Goal: Find specific page/section: Find specific page/section

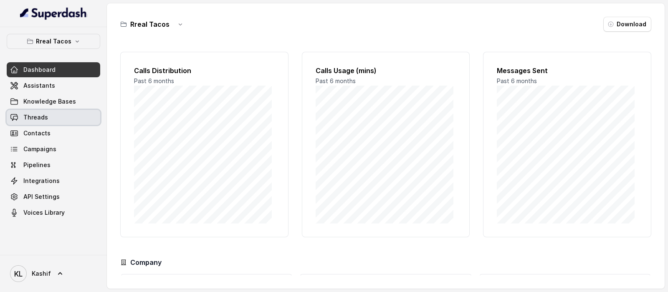
click at [65, 118] on link "Threads" at bounding box center [54, 117] width 94 height 15
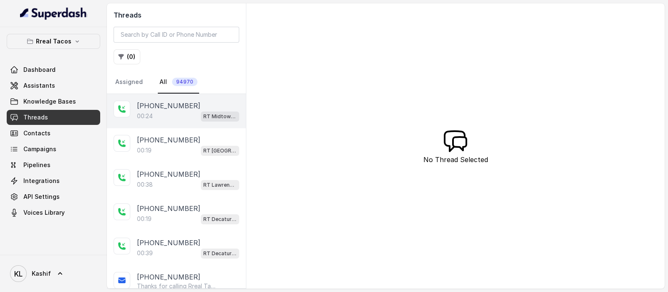
click at [188, 111] on div "00:24 RT Midtown / EN" at bounding box center [188, 116] width 102 height 11
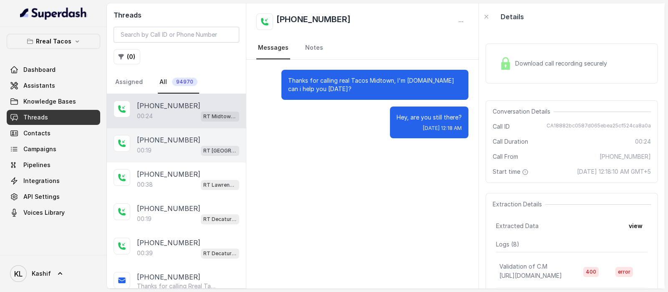
click at [159, 153] on div "00:19 RT West Midtown / EN" at bounding box center [188, 150] width 102 height 11
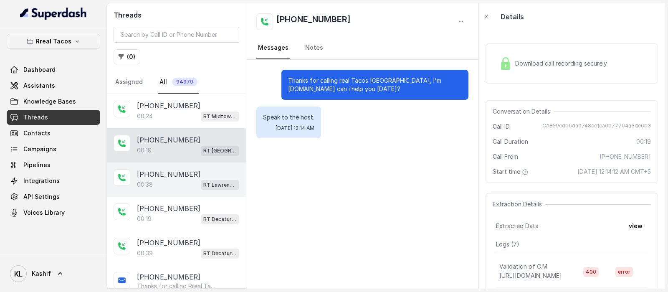
click at [159, 173] on p "+15712866024" at bounding box center [168, 174] width 63 height 10
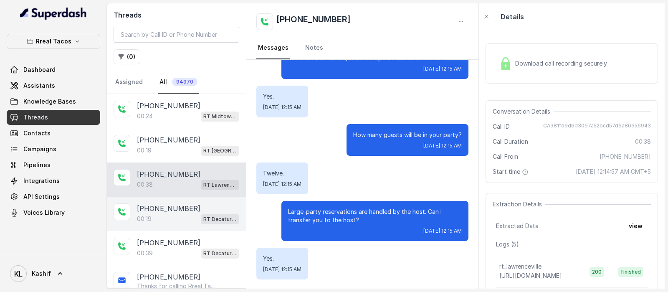
scroll to position [106, 0]
click at [189, 197] on div "+14046177965 00:19 RT Decatur / EN" at bounding box center [176, 214] width 139 height 34
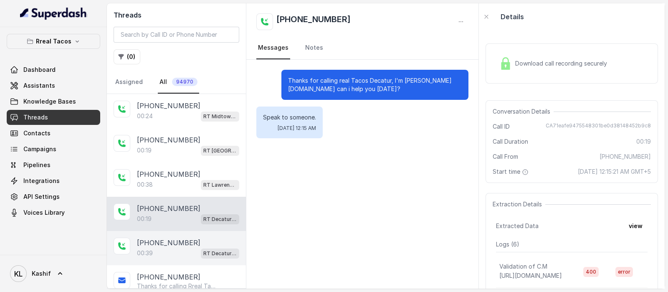
click at [172, 234] on div "+14046177965 00:39 RT Decatur / EN" at bounding box center [176, 248] width 139 height 34
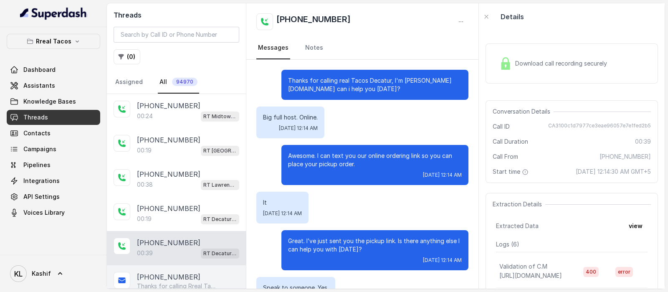
click at [195, 282] on p "Thanks for calling Rreal Tacos! Check out our menu: https://foxly.link/menurrea…" at bounding box center [177, 286] width 80 height 8
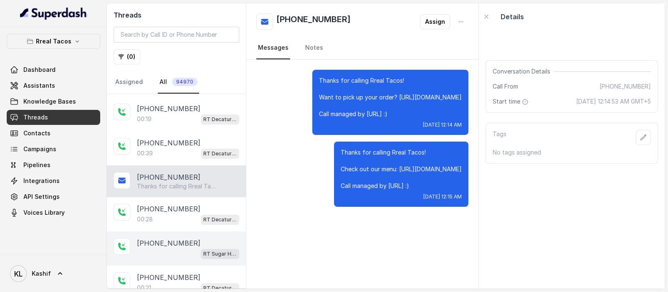
scroll to position [104, 0]
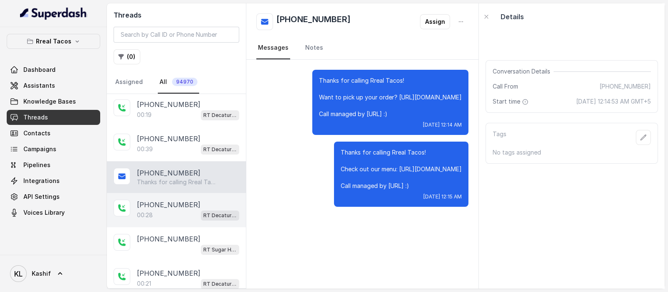
click at [188, 210] on div "00:28 RT Decatur / EN" at bounding box center [188, 215] width 102 height 11
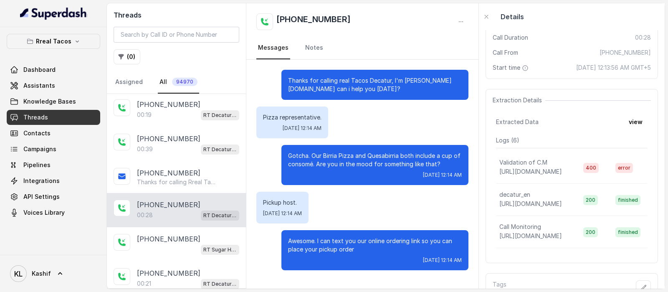
scroll to position [152, 0]
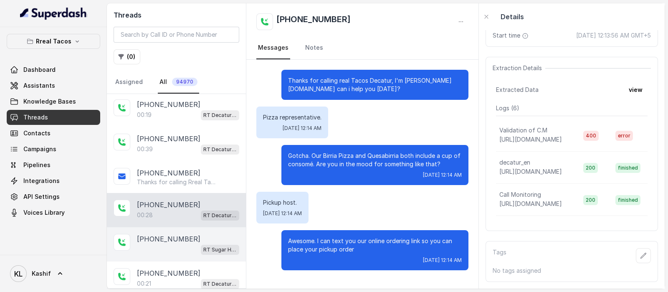
click at [167, 238] on p "+18003219637" at bounding box center [168, 239] width 63 height 10
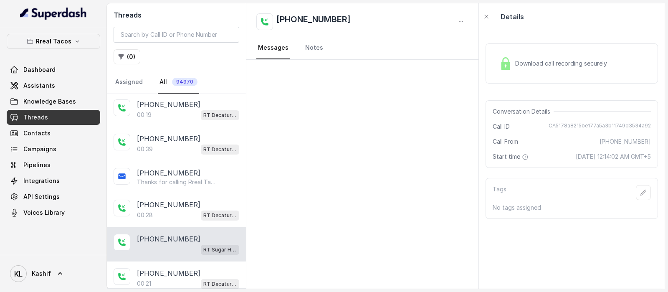
click at [168, 257] on div "+18003219637 RT Sugar Hill / EN" at bounding box center [176, 244] width 139 height 34
click at [169, 268] on p "+14788923258" at bounding box center [168, 273] width 63 height 10
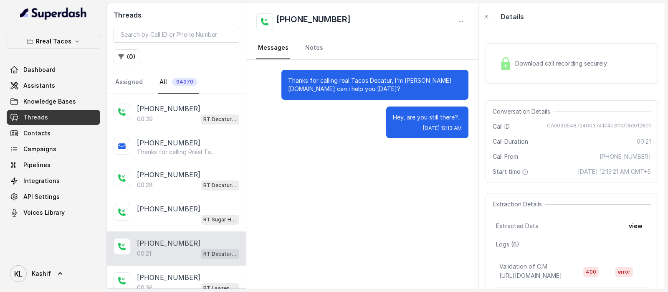
scroll to position [157, 0]
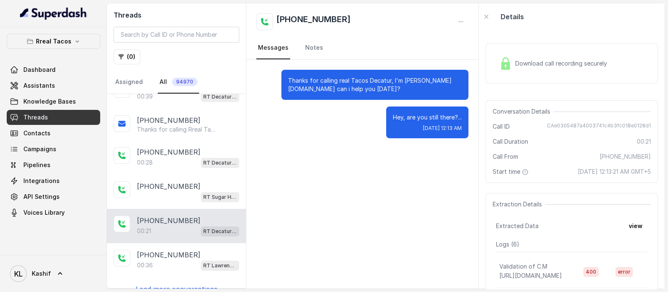
click at [179, 239] on div "+14788923258 00:21 RT Decatur / EN" at bounding box center [176, 226] width 139 height 34
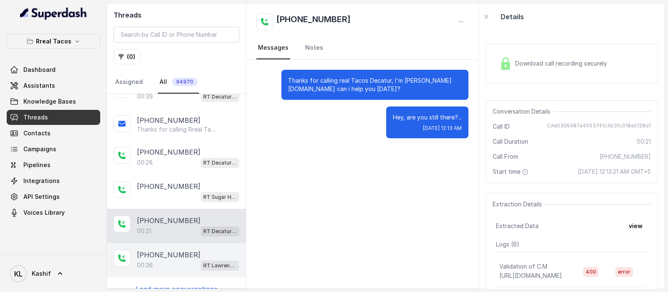
click at [173, 255] on p "+14702190638" at bounding box center [168, 255] width 63 height 10
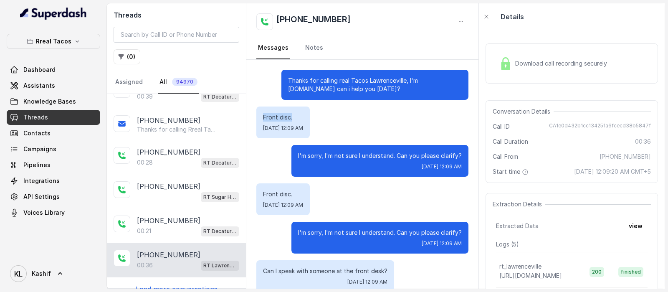
drag, startPoint x: 261, startPoint y: 114, endPoint x: 293, endPoint y: 112, distance: 31.8
click at [293, 112] on div "Front disc. Wed, Sep 24, 2025, 12:09 AM" at bounding box center [282, 122] width 53 height 32
copy p "Front disc."
click at [382, 132] on div "Front disc. Wed, Sep 24, 2025, 12:09 AM" at bounding box center [362, 122] width 212 height 32
drag, startPoint x: 553, startPoint y: 124, endPoint x: 652, endPoint y: 125, distance: 98.5
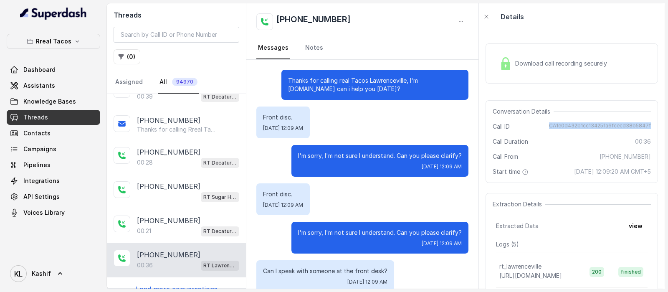
click at [652, 125] on div "Download call recording securely Conversation Details Call ID CA1e0d432b1cc1342…" at bounding box center [572, 159] width 186 height 258
copy span "CA1e0d432b1cc134251a6fcecd38b5847f"
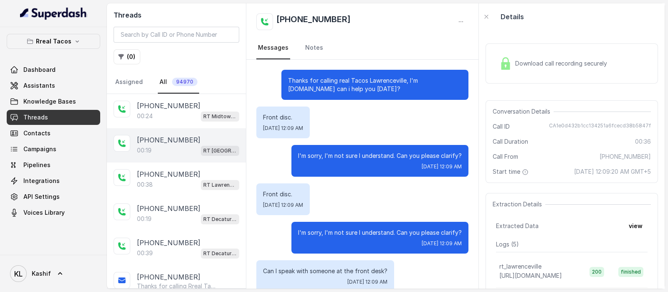
click at [180, 136] on p "+18039424606" at bounding box center [168, 140] width 63 height 10
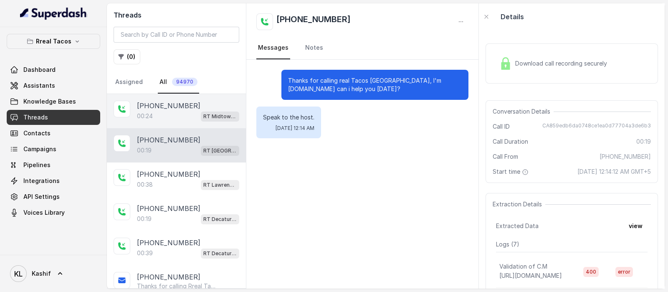
click at [186, 119] on div "00:24 RT Midtown / EN" at bounding box center [188, 116] width 102 height 11
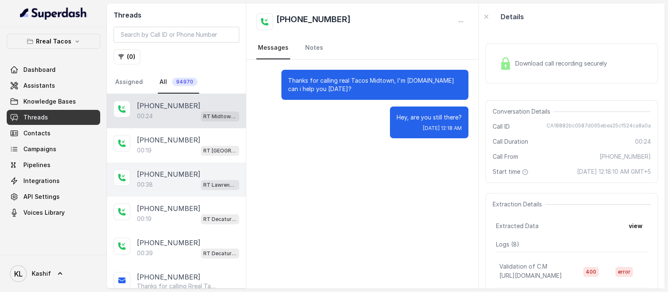
click at [170, 164] on div "+15712866024 00:38 RT Lawrenceville" at bounding box center [176, 179] width 139 height 34
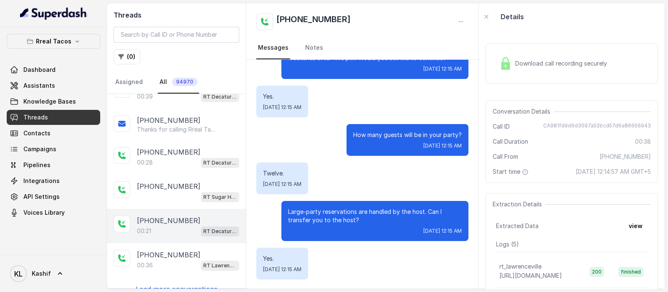
scroll to position [165, 0]
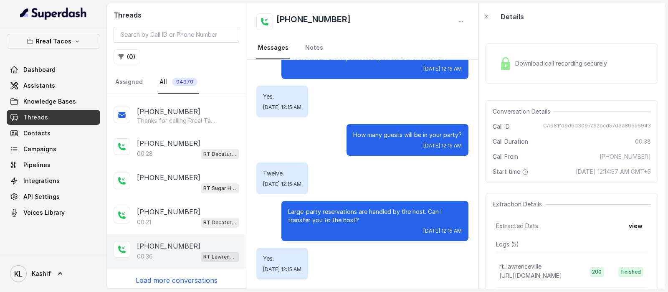
click at [173, 243] on p "+14702190638" at bounding box center [168, 246] width 63 height 10
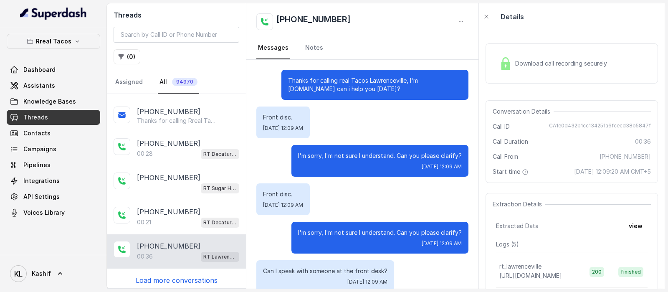
scroll to position [13, 0]
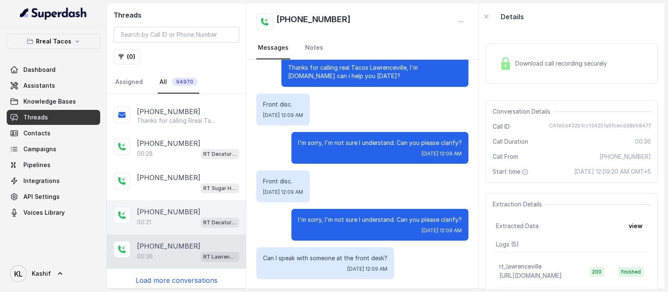
click at [174, 219] on div "00:21 RT Decatur / EN" at bounding box center [188, 222] width 102 height 11
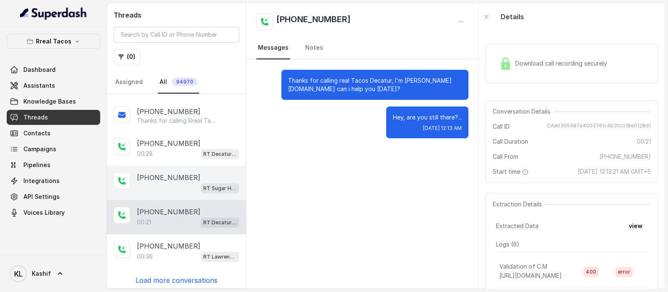
click at [174, 185] on div "RT Sugar Hill / EN" at bounding box center [188, 187] width 102 height 11
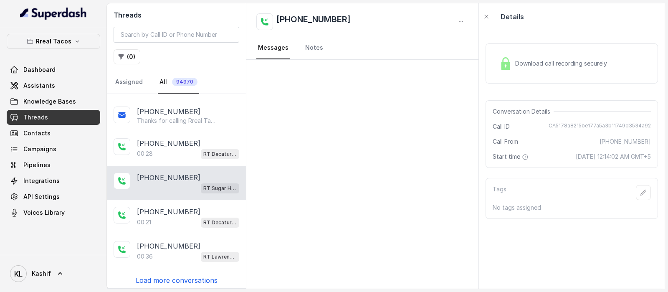
click at [180, 275] on p "Load more conversations" at bounding box center [177, 280] width 82 height 10
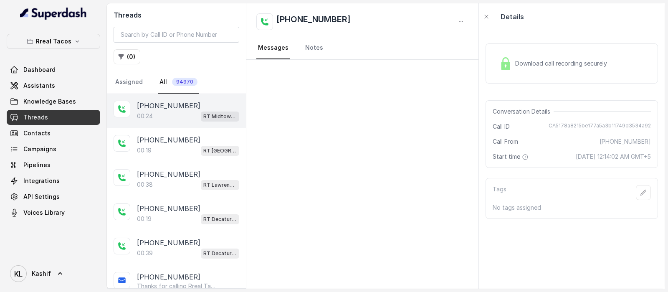
click at [169, 111] on div "00:24 RT Midtown / EN" at bounding box center [188, 116] width 102 height 11
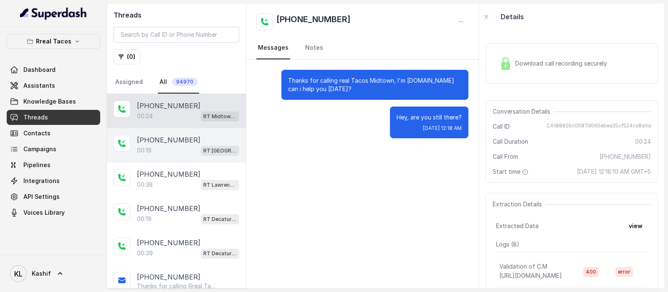
click at [157, 132] on div "+18039424606 00:19 RT West Midtown / EN" at bounding box center [176, 145] width 139 height 34
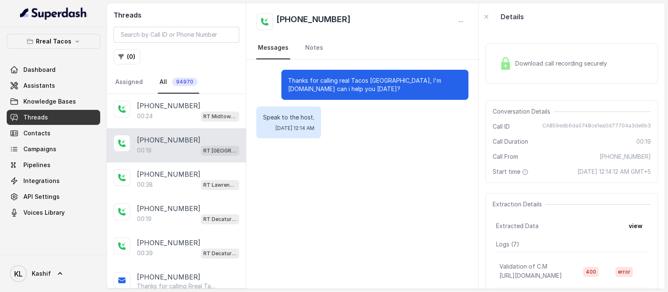
click at [160, 159] on div "+18039424606 00:19 RT West Midtown / EN" at bounding box center [176, 145] width 139 height 34
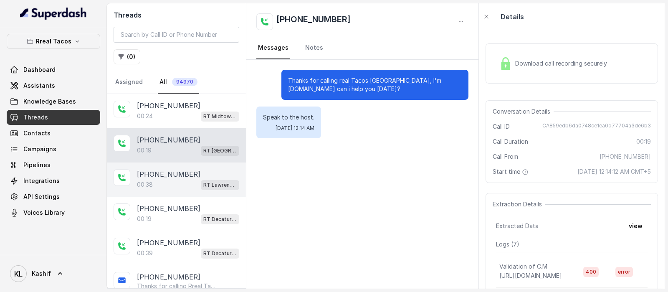
click at [162, 162] on div "+15712866024 00:38 RT Lawrenceville" at bounding box center [176, 179] width 139 height 34
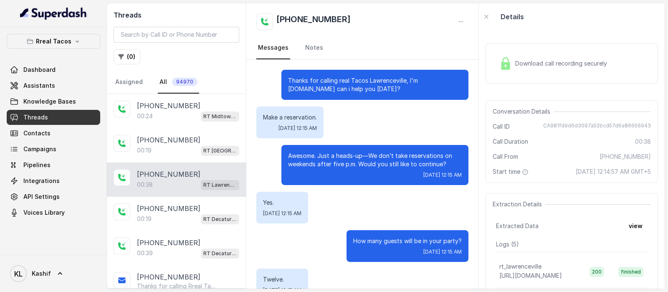
scroll to position [106, 0]
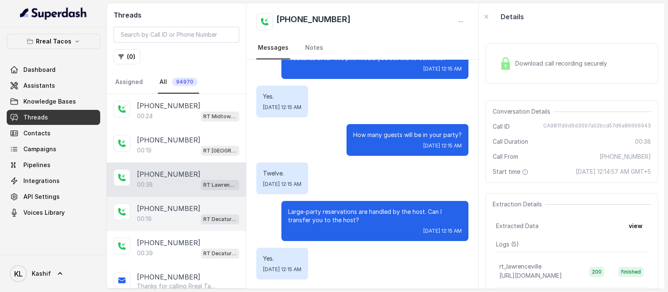
click at [161, 218] on div "00:19 RT Decatur / EN" at bounding box center [188, 218] width 102 height 11
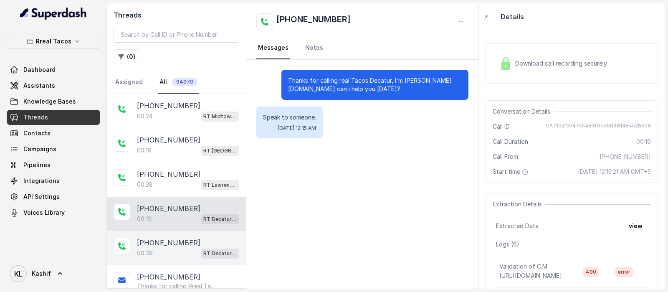
click at [166, 253] on div "00:39 RT Decatur / EN" at bounding box center [188, 253] width 102 height 11
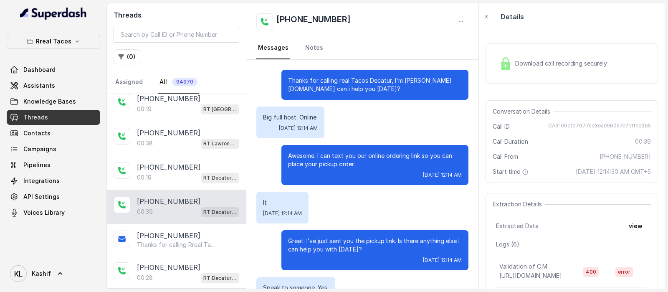
scroll to position [104, 0]
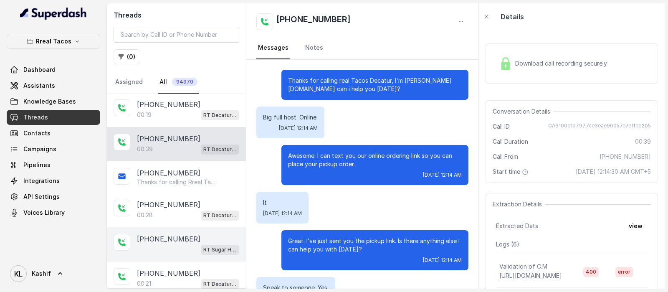
click at [176, 227] on div "+18003219637 RT Sugar Hill / EN" at bounding box center [176, 244] width 139 height 34
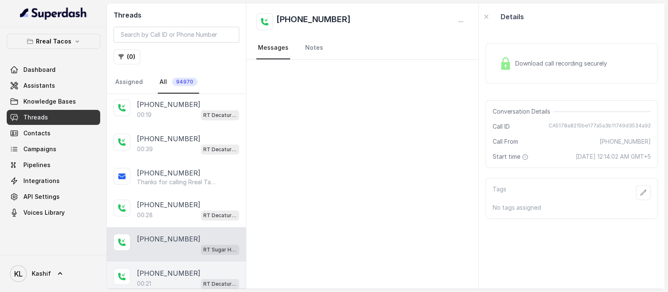
click at [174, 268] on p "+14788923258" at bounding box center [168, 273] width 63 height 10
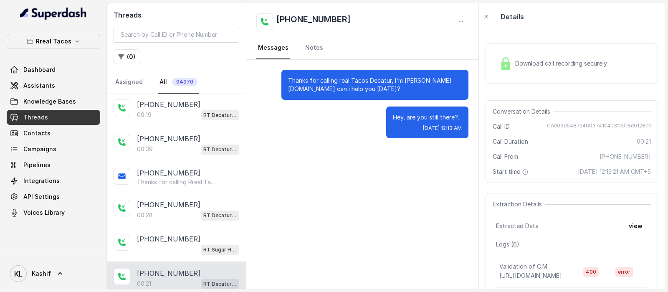
scroll to position [157, 0]
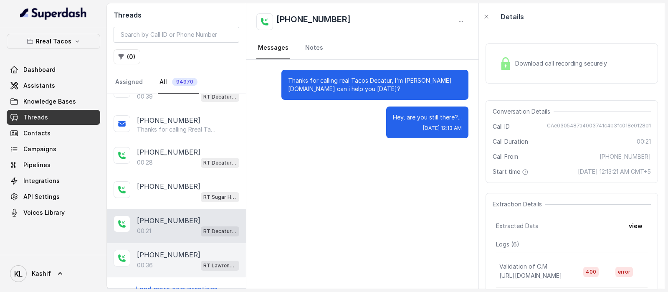
click at [181, 243] on div "+14702190638 00:36 RT Lawrenceville" at bounding box center [176, 260] width 139 height 34
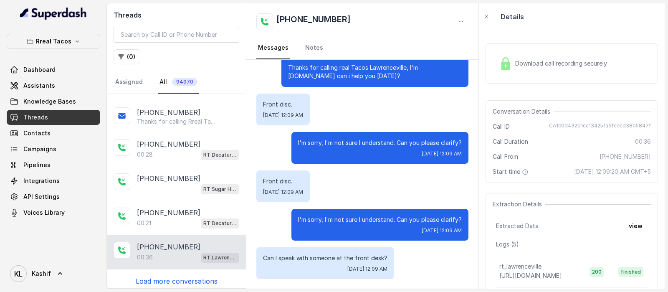
scroll to position [165, 0]
click at [180, 278] on p "Load more conversations" at bounding box center [177, 280] width 82 height 10
click at [182, 275] on p "Load more conversations" at bounding box center [177, 280] width 82 height 10
click at [186, 271] on div "+16786927582 00:24 RT Midtown / EN +18039424606 00:19 RT West Midtown / EN +157…" at bounding box center [176, 191] width 139 height 194
click at [188, 275] on p "Load more conversations" at bounding box center [177, 280] width 82 height 10
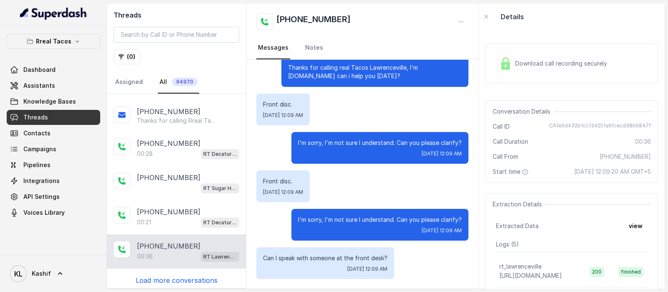
click at [189, 275] on p "Load more conversations" at bounding box center [177, 280] width 82 height 10
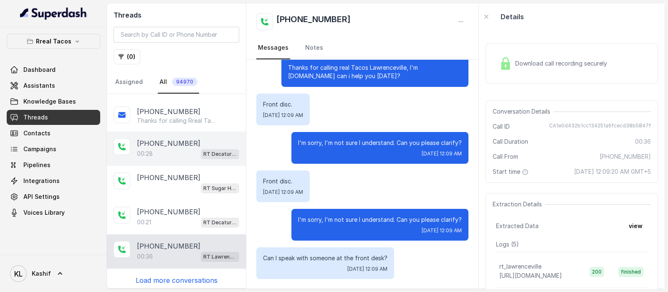
click at [172, 155] on div "00:28 RT Decatur / EN" at bounding box center [188, 153] width 102 height 11
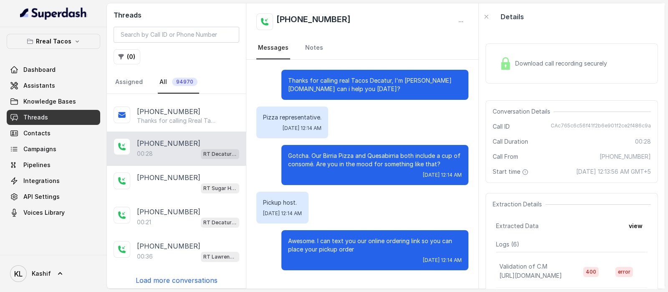
click at [181, 276] on p "Load more conversations" at bounding box center [177, 280] width 82 height 10
click at [182, 276] on p "Load more conversations" at bounding box center [177, 280] width 82 height 10
click at [183, 275] on p "Load more conversations" at bounding box center [177, 280] width 82 height 10
click at [184, 275] on p "Load more conversations" at bounding box center [177, 280] width 82 height 10
click at [149, 275] on p "Load more conversations" at bounding box center [177, 280] width 82 height 10
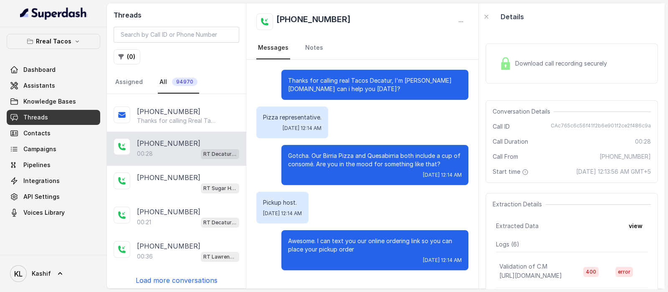
click at [149, 275] on p "Load more conversations" at bounding box center [177, 280] width 82 height 10
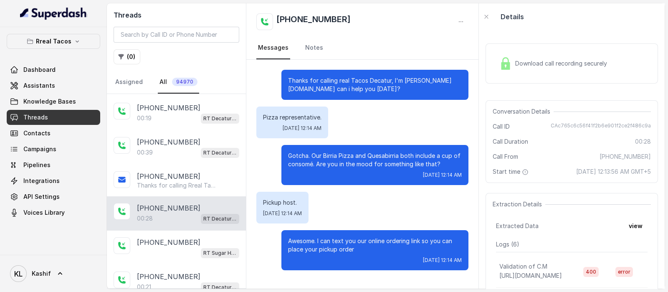
scroll to position [165, 0]
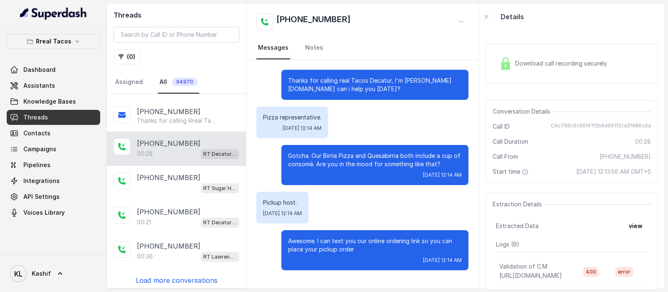
click at [184, 275] on p "Load more conversations" at bounding box center [177, 280] width 82 height 10
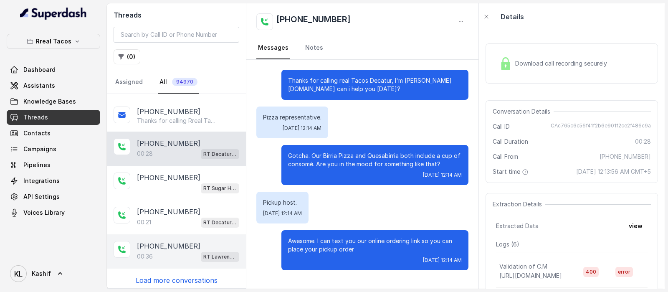
click at [180, 253] on div "00:36 RT Lawrenceville" at bounding box center [188, 256] width 102 height 11
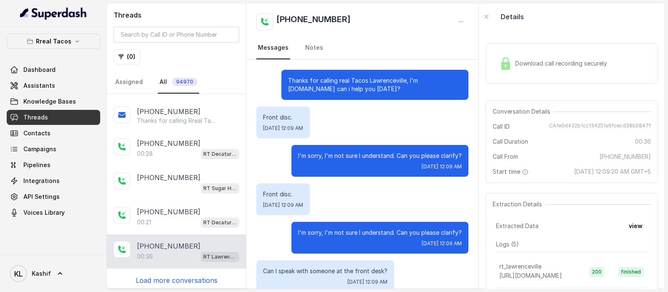
scroll to position [13, 0]
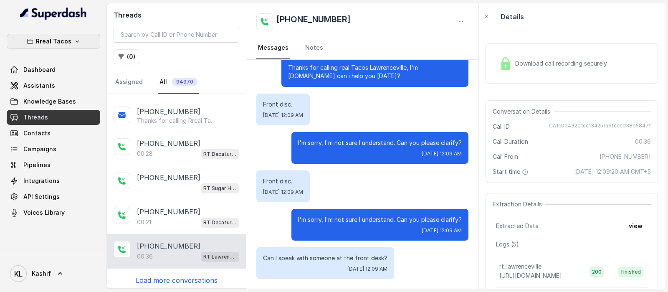
click at [61, 40] on p "Rreal Tacos" at bounding box center [53, 41] width 35 height 10
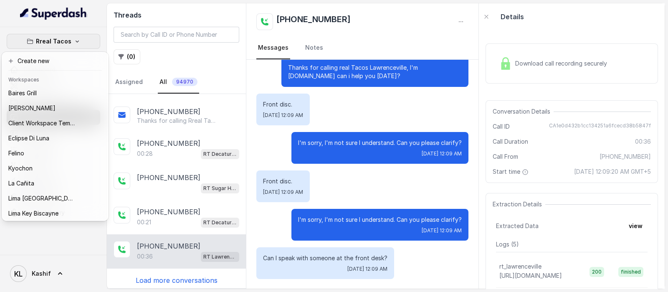
click at [177, 148] on div "Rreal Tacos Dashboard Assistants Knowledge Bases Threads Contacts Campaigns Pip…" at bounding box center [334, 146] width 668 height 292
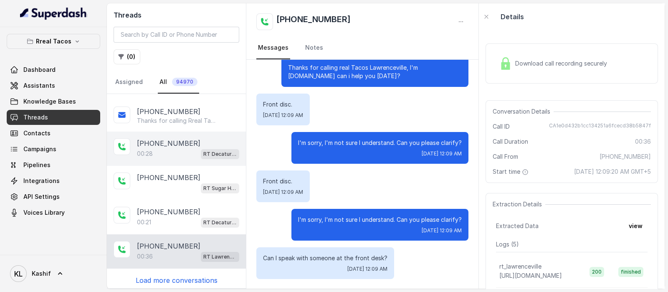
click at [165, 148] on div "00:28 RT Decatur / EN" at bounding box center [188, 153] width 102 height 11
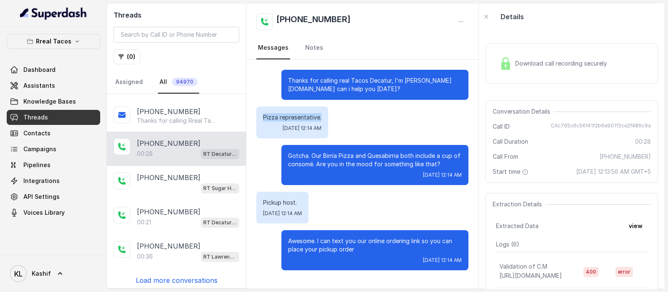
drag, startPoint x: 263, startPoint y: 119, endPoint x: 315, endPoint y: 118, distance: 52.2
click at [315, 118] on p "Pizza representative." at bounding box center [292, 117] width 58 height 8
copy p "Pizza representative."
drag, startPoint x: 555, startPoint y: 124, endPoint x: 647, endPoint y: 124, distance: 91.4
click at [647, 124] on div "Conversation Details Call ID CAc765c6c56f41f2b6e901f2ce2f486c9a Call Duration 0…" at bounding box center [571, 141] width 172 height 83
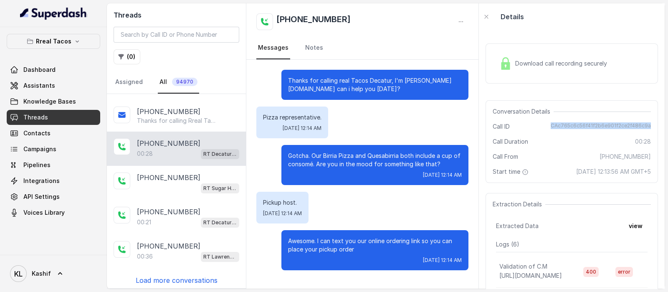
copy span "CAc765c6c56f41f2b6e901f2ce2f486c9a"
drag, startPoint x: 263, startPoint y: 201, endPoint x: 297, endPoint y: 201, distance: 33.8
click at [297, 201] on p "Pickup host." at bounding box center [282, 202] width 39 height 8
copy p "Pickup host."
click at [185, 275] on p "Load more conversations" at bounding box center [177, 280] width 82 height 10
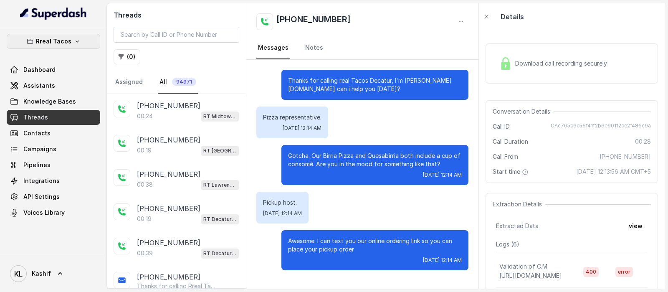
click at [55, 36] on p "Rreal Tacos" at bounding box center [53, 41] width 35 height 10
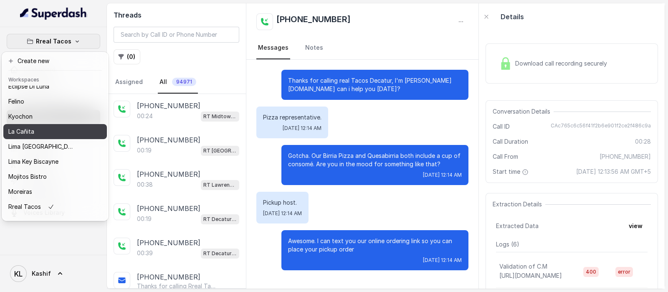
scroll to position [84, 0]
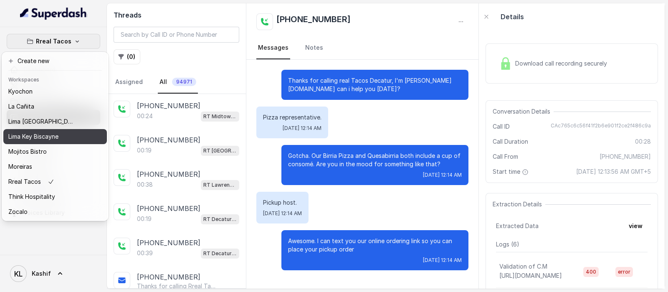
click at [73, 131] on div "Lima Key Biscayne" at bounding box center [41, 136] width 67 height 10
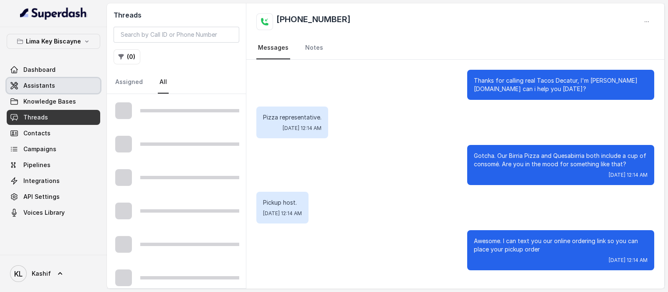
click at [86, 80] on link "Assistants" at bounding box center [54, 85] width 94 height 15
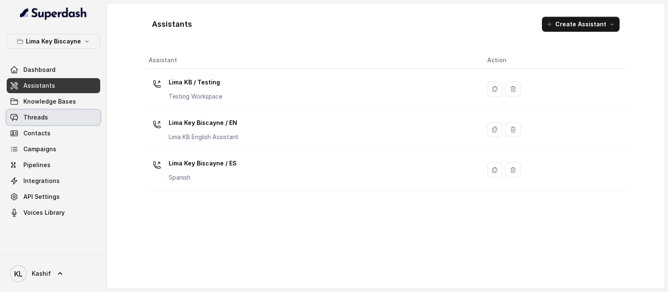
click at [56, 119] on link "Threads" at bounding box center [54, 117] width 94 height 15
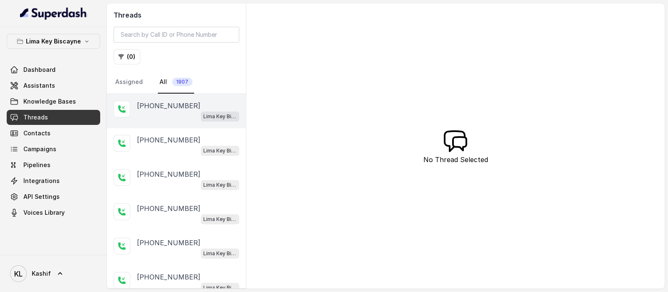
click at [140, 117] on div "Lima Key Biscayne / EN" at bounding box center [188, 116] width 102 height 11
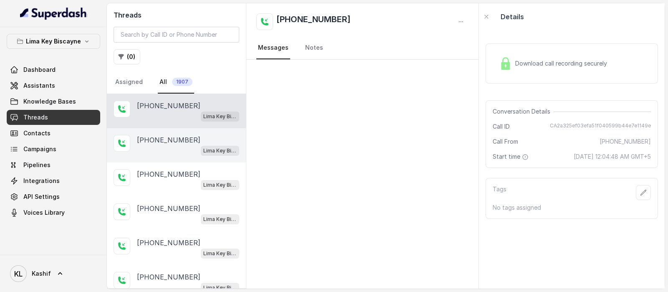
click at [162, 148] on div "Lima Key Biscayne / EN" at bounding box center [188, 150] width 102 height 11
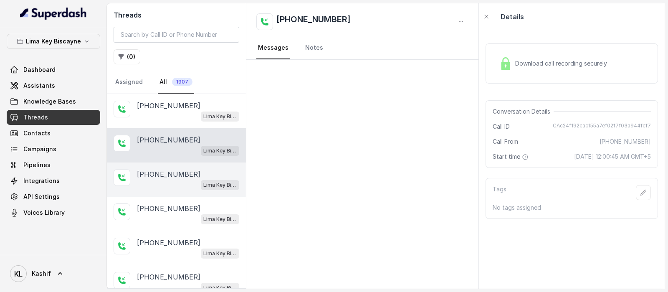
click at [160, 164] on div "+14043338341 Lima Key Biscayne / EN" at bounding box center [176, 179] width 139 height 34
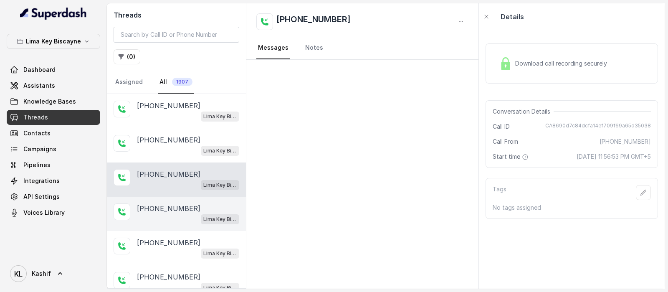
click at [157, 205] on p "+14043338341" at bounding box center [168, 208] width 63 height 10
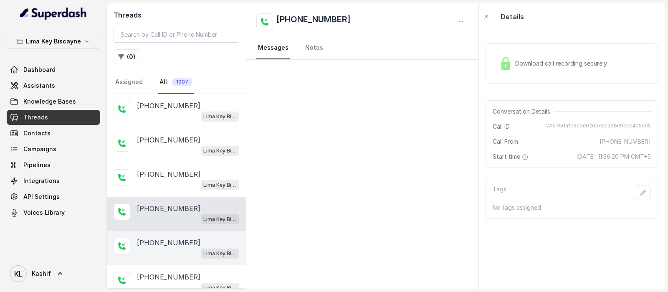
click at [153, 242] on p "+14043338341" at bounding box center [168, 243] width 63 height 10
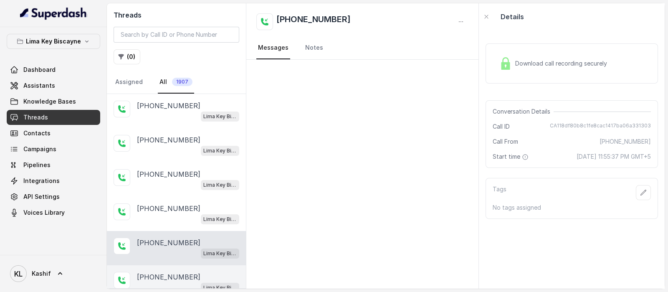
click at [160, 272] on p "+14043338341" at bounding box center [168, 277] width 63 height 10
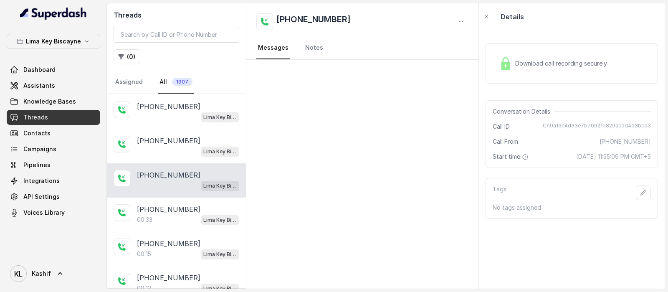
scroll to position [104, 0]
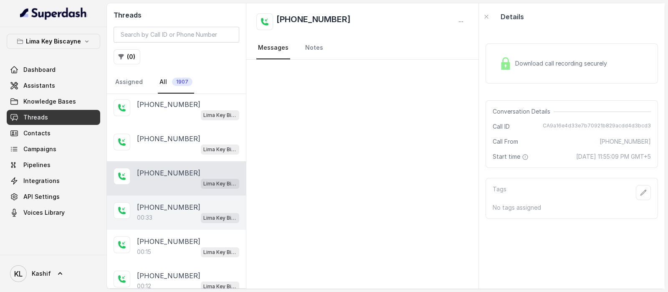
click at [176, 203] on p "+13053302615" at bounding box center [168, 207] width 63 height 10
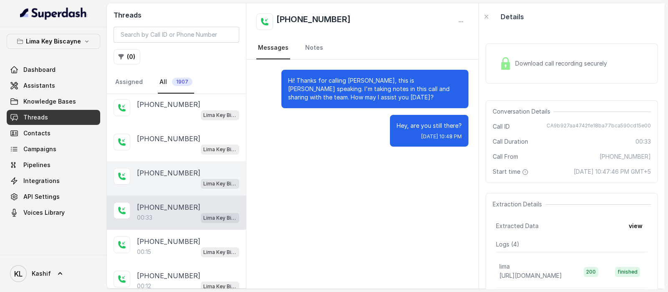
click at [167, 172] on p "+14043338341" at bounding box center [168, 173] width 63 height 10
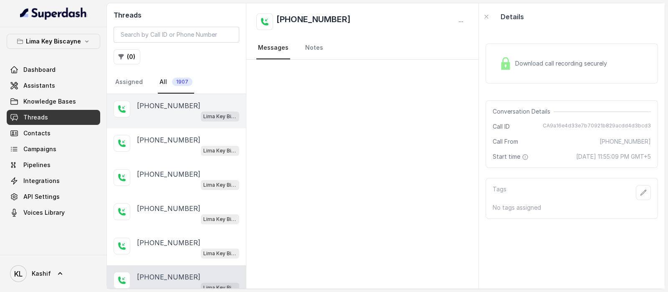
click at [167, 116] on div "Lima Key Biscayne / EN" at bounding box center [188, 116] width 102 height 11
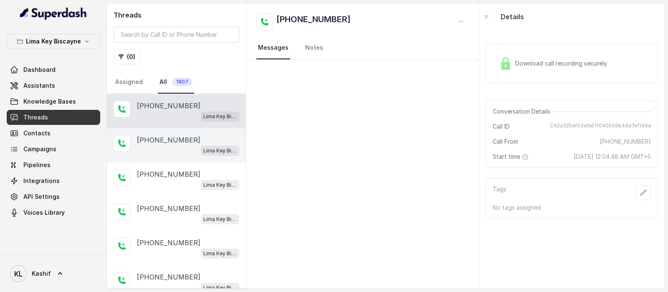
click at [164, 135] on p "+14043338341" at bounding box center [168, 140] width 63 height 10
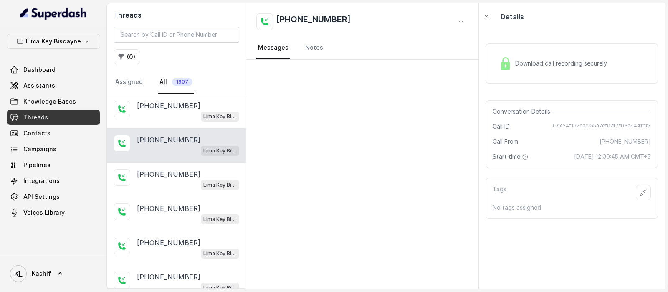
click at [566, 63] on span "Download call recording securely" at bounding box center [562, 63] width 95 height 8
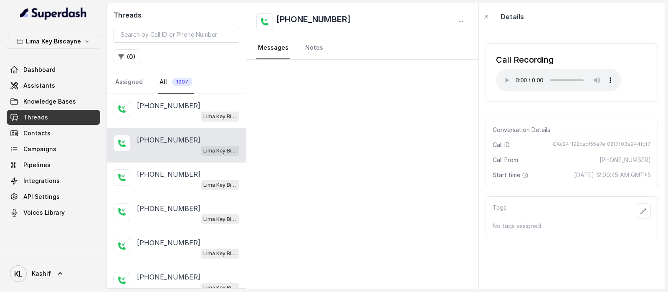
click at [174, 156] on div "+14043338341 Lima Key Biscayne / EN" at bounding box center [176, 145] width 139 height 34
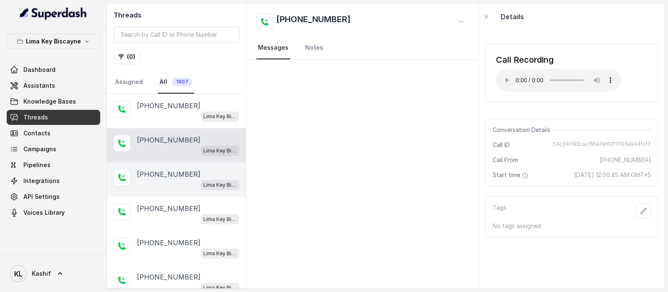
click at [172, 169] on p "+14043338341" at bounding box center [168, 174] width 63 height 10
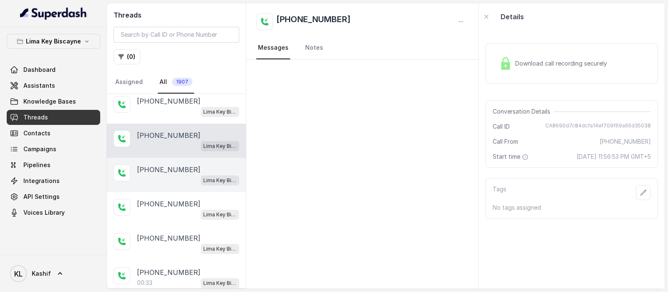
scroll to position [157, 0]
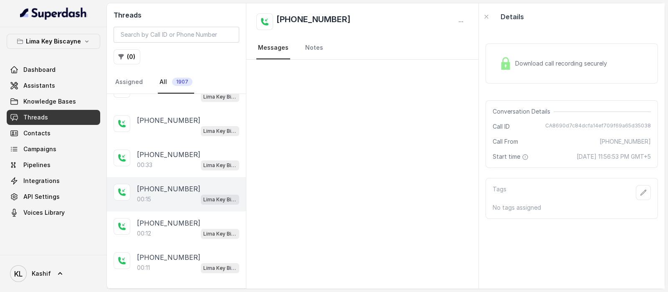
click at [163, 194] on div "00:15 Lima Key Biscayne / EN" at bounding box center [188, 199] width 102 height 11
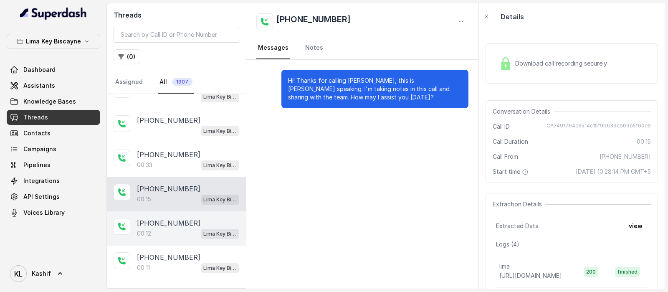
click at [163, 228] on div "00:12 Lima Key Biscayne / EN" at bounding box center [188, 233] width 102 height 11
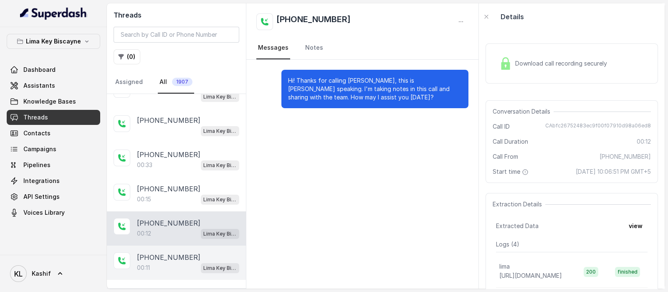
click at [163, 255] on p "+16466047250" at bounding box center [168, 257] width 63 height 10
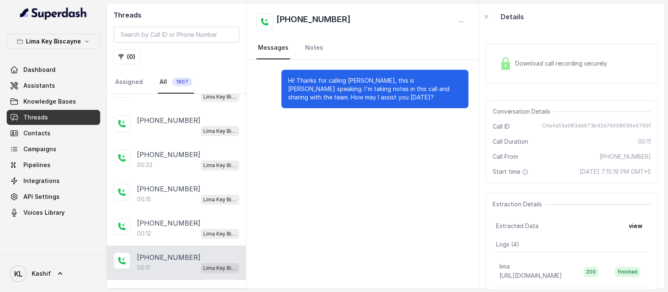
scroll to position [168, 0]
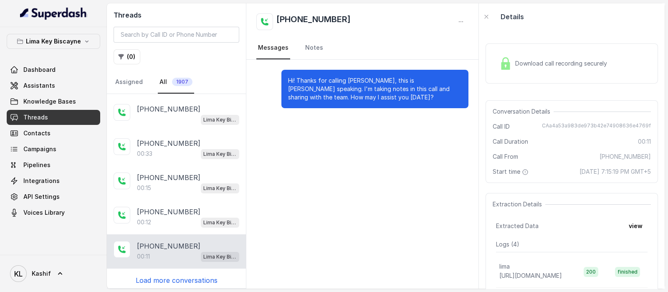
click at [184, 275] on p "Load more conversations" at bounding box center [177, 280] width 82 height 10
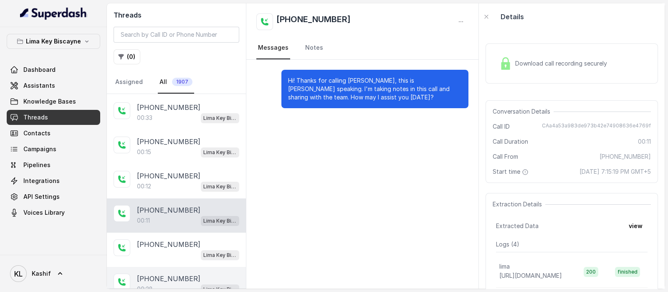
scroll to position [220, 0]
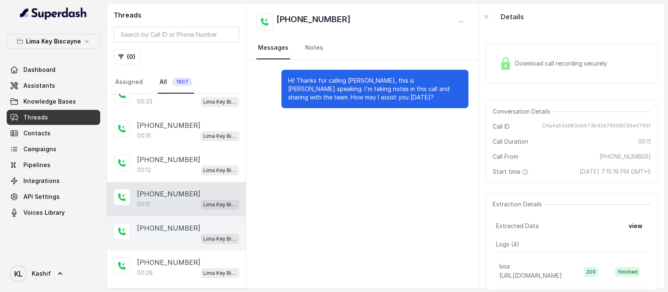
click at [166, 233] on div "Lima Key Biscayne / EN" at bounding box center [188, 238] width 102 height 11
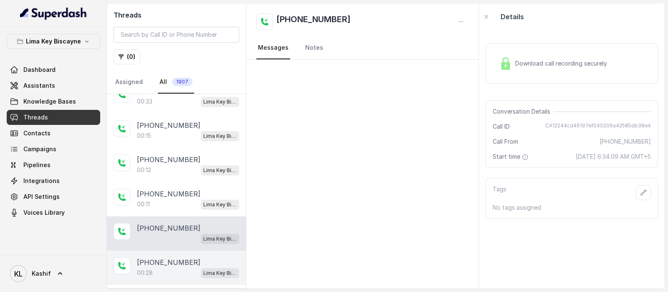
click at [166, 258] on p "+15614050816" at bounding box center [168, 262] width 63 height 10
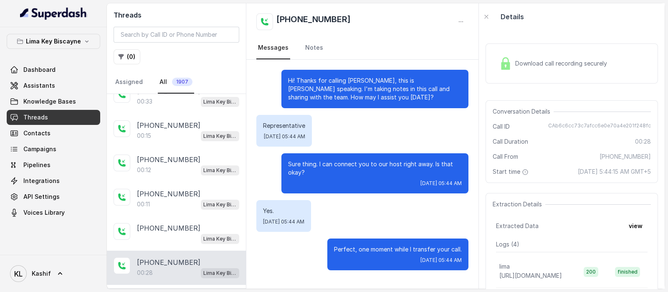
scroll to position [272, 0]
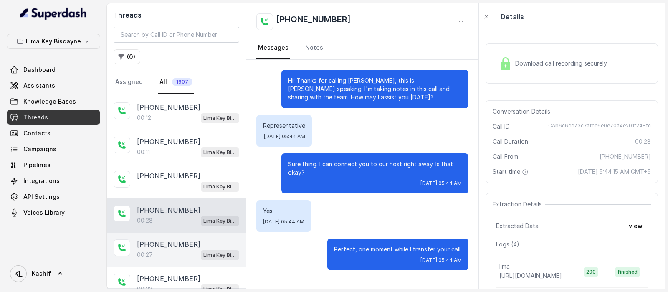
click at [167, 258] on div "+15614050816 00:27 Lima Key Biscayne / EN" at bounding box center [176, 250] width 139 height 34
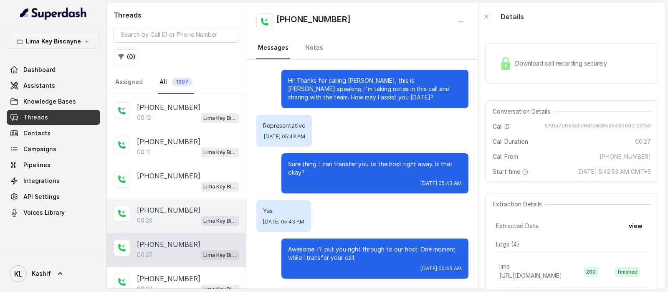
scroll to position [324, 0]
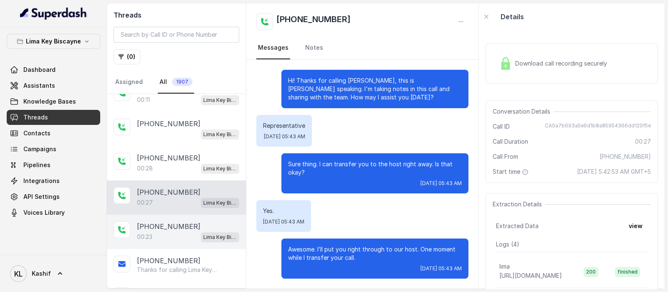
click at [172, 221] on p "+17868814798" at bounding box center [168, 226] width 63 height 10
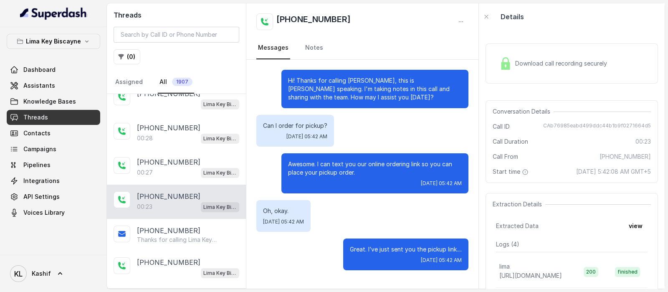
scroll to position [377, 0]
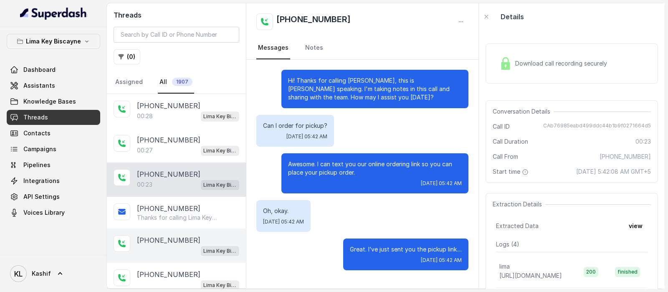
click at [168, 240] on p "+17869470095" at bounding box center [168, 240] width 63 height 10
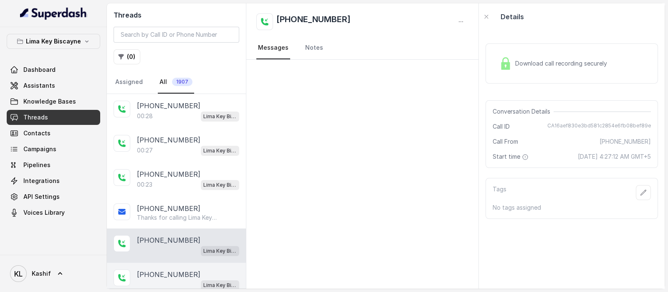
click at [167, 269] on p "+17869833403" at bounding box center [168, 274] width 63 height 10
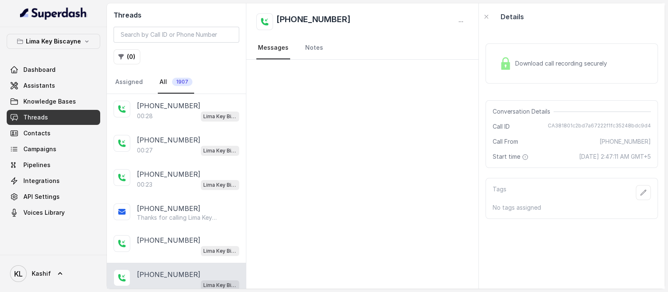
scroll to position [481, 0]
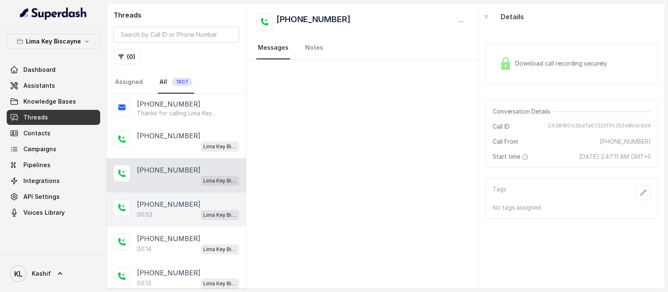
click at [173, 192] on div "+50378552626 00:53 Lima Key Biscayne / EN" at bounding box center [176, 209] width 139 height 34
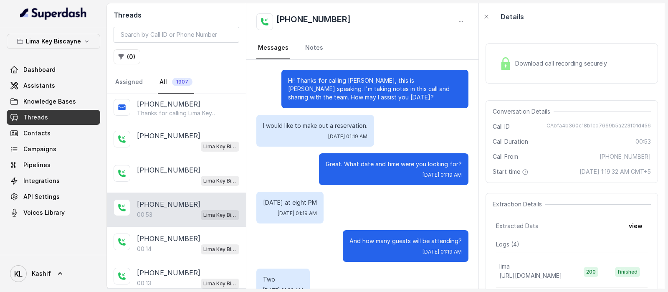
scroll to position [329, 0]
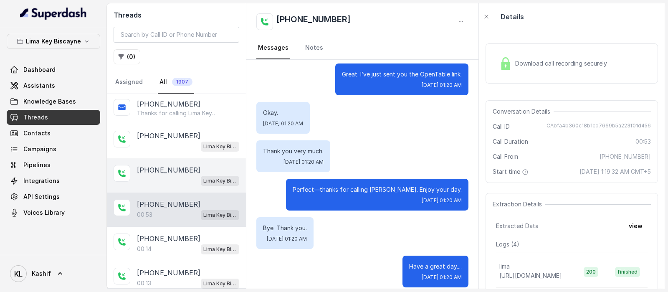
click at [176, 175] on div "Lima Key Biscayne / EN" at bounding box center [188, 180] width 102 height 11
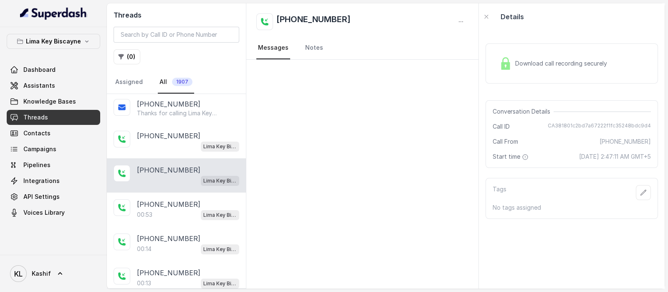
click at [571, 56] on div "Download call recording securely" at bounding box center [553, 63] width 114 height 19
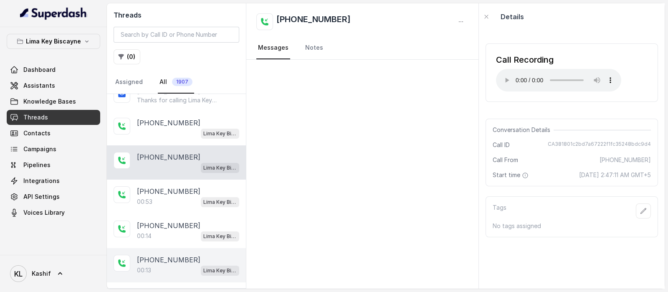
scroll to position [505, 0]
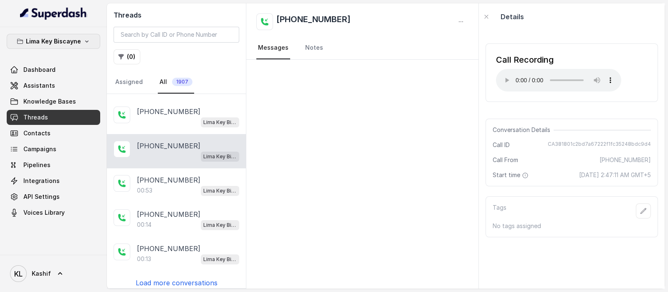
click at [71, 38] on p "Lima Key Biscayne" at bounding box center [53, 41] width 55 height 10
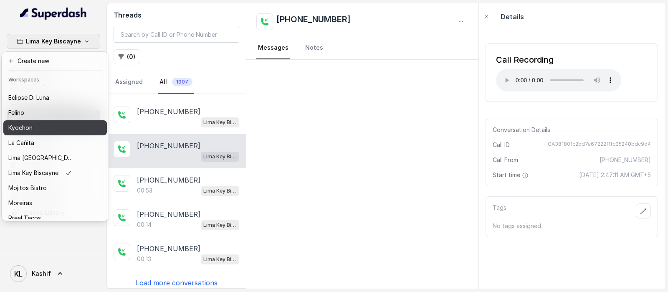
scroll to position [84, 0]
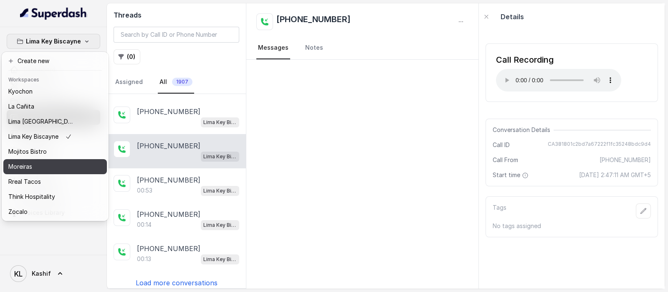
click at [72, 164] on button "Moreiras" at bounding box center [55, 166] width 104 height 15
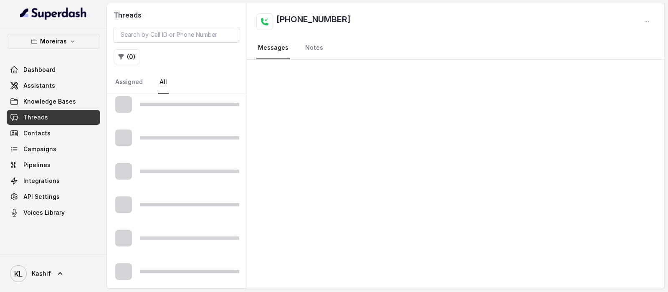
scroll to position [473, 0]
click at [84, 86] on link "Assistants" at bounding box center [54, 85] width 94 height 15
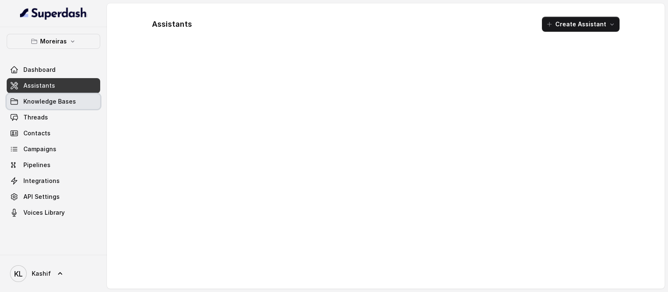
click at [71, 108] on link "Knowledge Bases" at bounding box center [54, 101] width 94 height 15
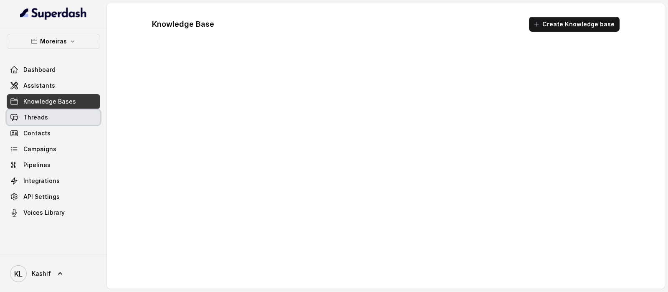
click at [71, 120] on link "Threads" at bounding box center [54, 117] width 94 height 15
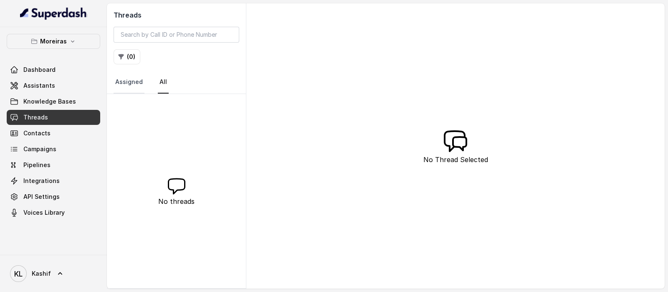
click at [125, 83] on link "Assigned" at bounding box center [129, 82] width 31 height 23
click at [52, 88] on link "Assistants" at bounding box center [54, 85] width 94 height 15
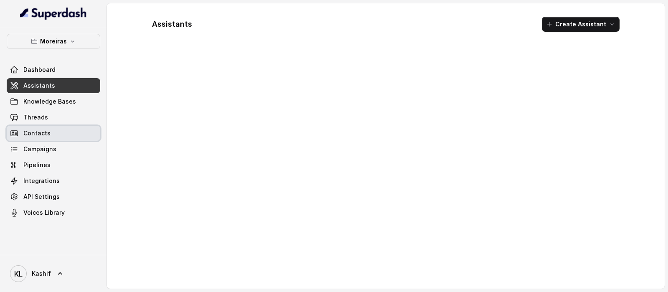
click at [37, 126] on link "Contacts" at bounding box center [54, 133] width 94 height 15
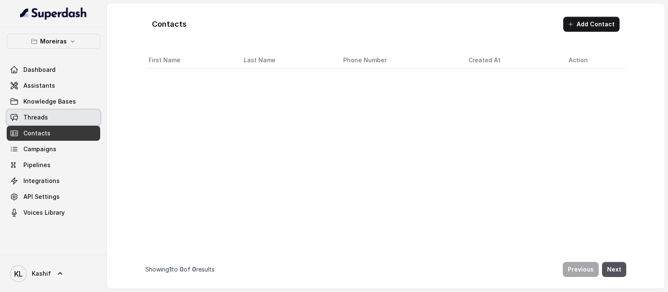
click at [45, 117] on link "Threads" at bounding box center [54, 117] width 94 height 15
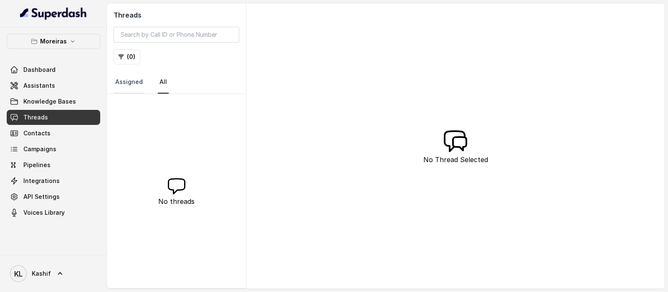
click at [128, 78] on link "Assigned" at bounding box center [129, 82] width 31 height 23
click at [158, 82] on link "All" at bounding box center [163, 82] width 11 height 23
click at [58, 82] on link "Assistants" at bounding box center [54, 85] width 94 height 15
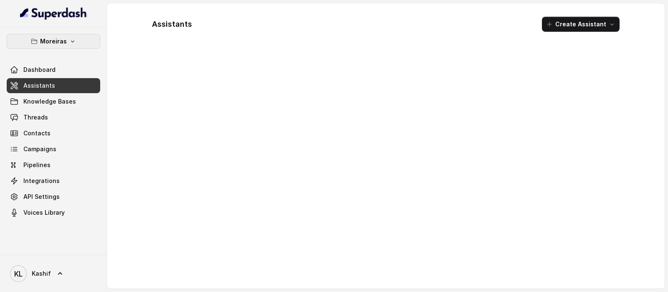
click at [52, 35] on button "Moreiras" at bounding box center [54, 41] width 94 height 15
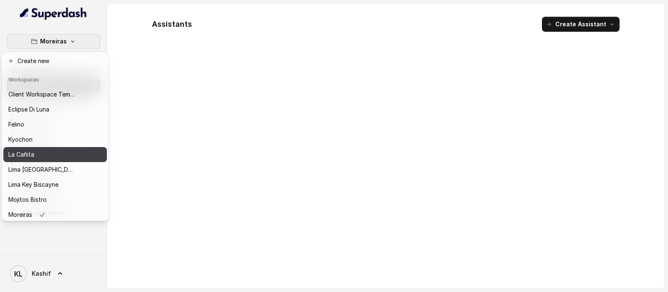
scroll to position [52, 0]
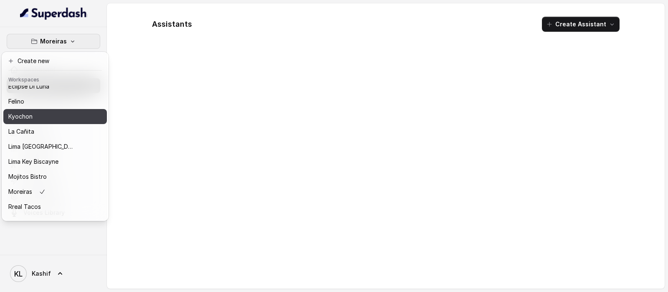
click at [68, 121] on button "Kyochon" at bounding box center [55, 116] width 104 height 15
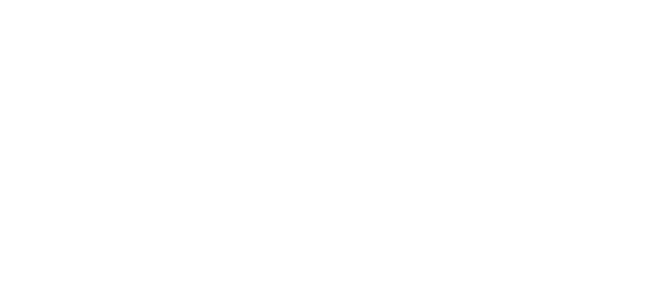
click at [306, 0] on html at bounding box center [334, 0] width 668 height 0
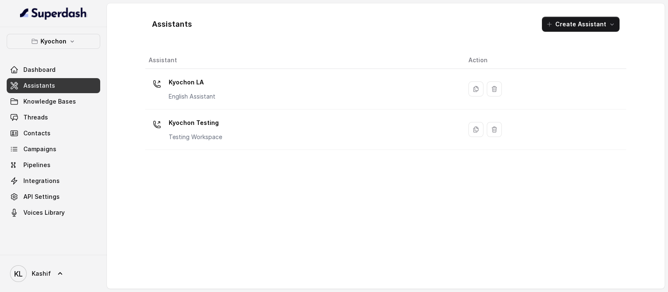
click at [217, 72] on td "Kyochon LA English Assistant" at bounding box center [303, 89] width 316 height 40
